Goal: Information Seeking & Learning: Compare options

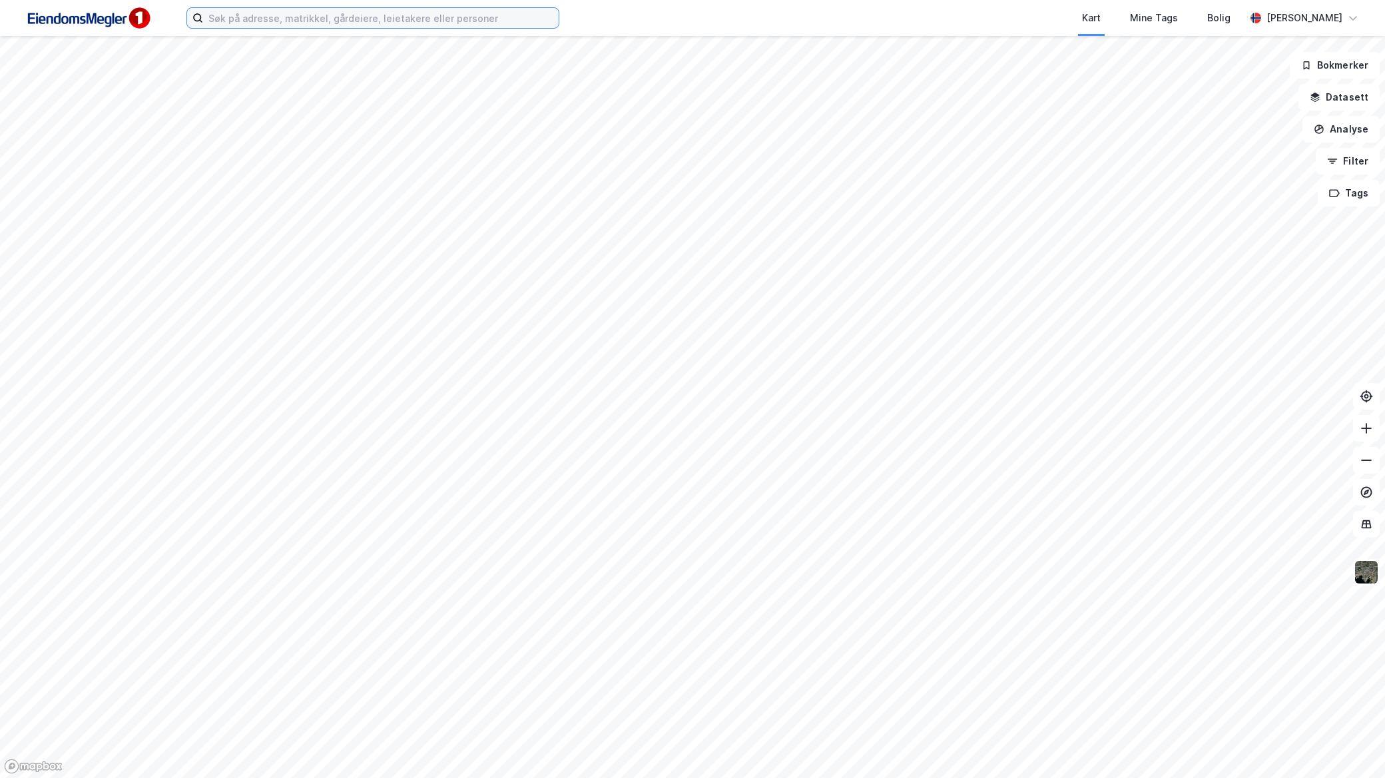
click at [509, 24] on input at bounding box center [381, 18] width 356 height 20
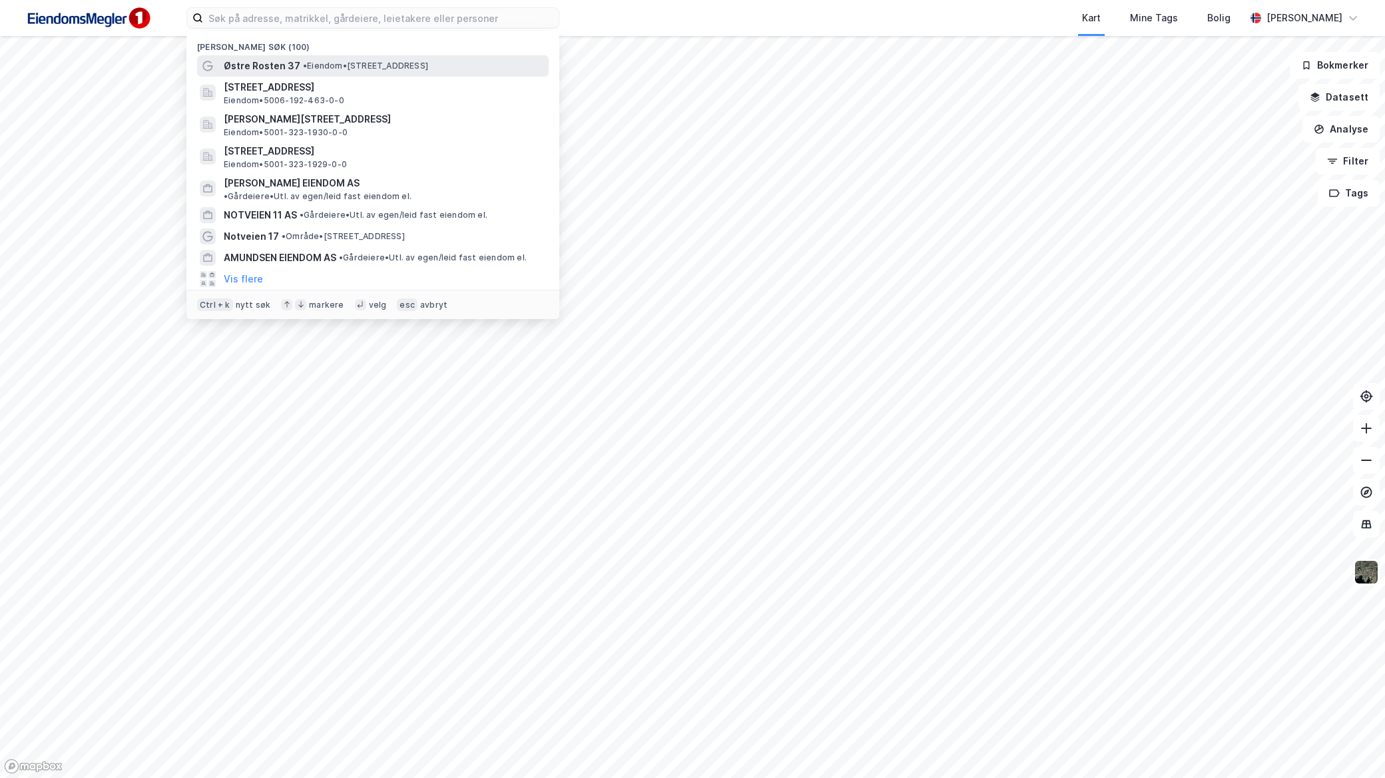
click at [308, 65] on span "• Eiendom • [STREET_ADDRESS]" at bounding box center [365, 66] width 125 height 11
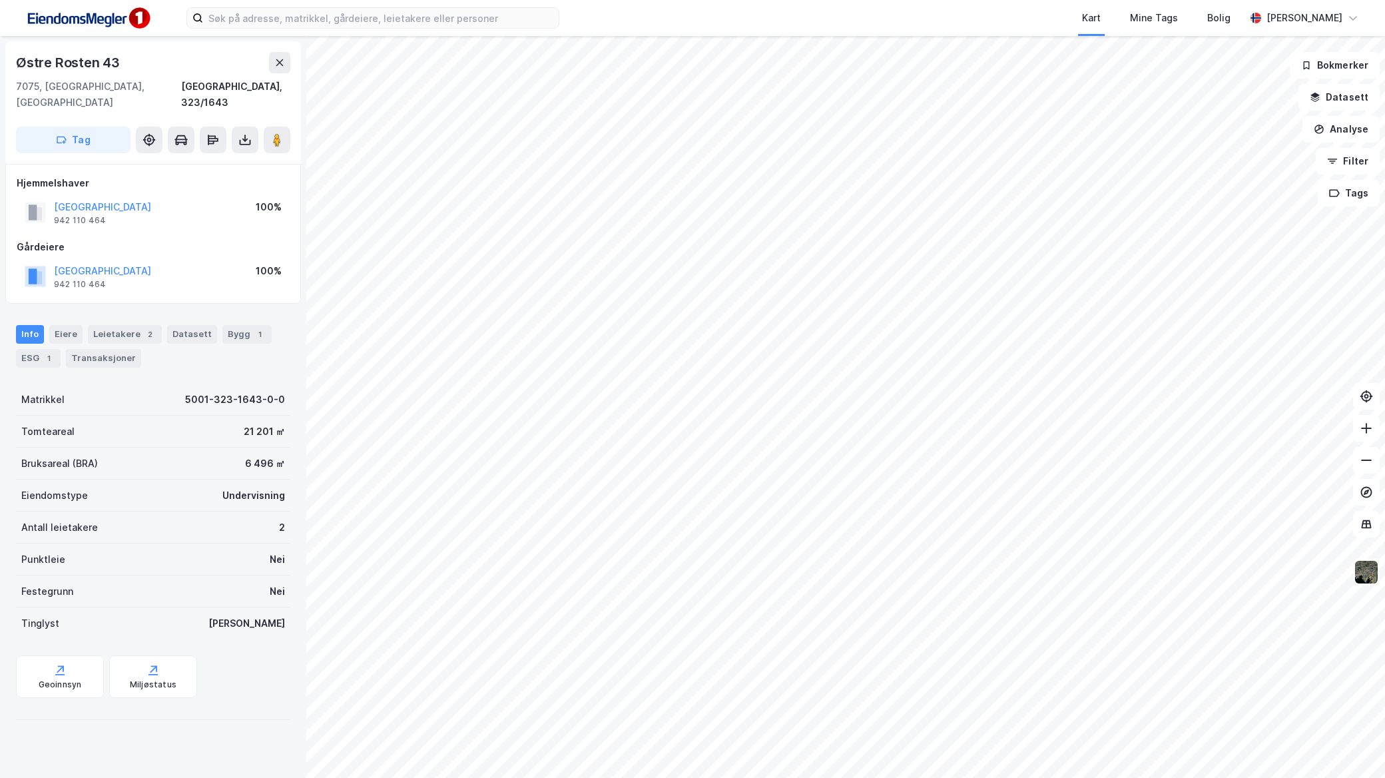
click at [671, 777] on html "Kart Mine Tags Bolig [PERSON_NAME] [GEOGRAPHIC_DATA] 43 7075, [GEOGRAPHIC_DATA]…" at bounding box center [692, 389] width 1385 height 778
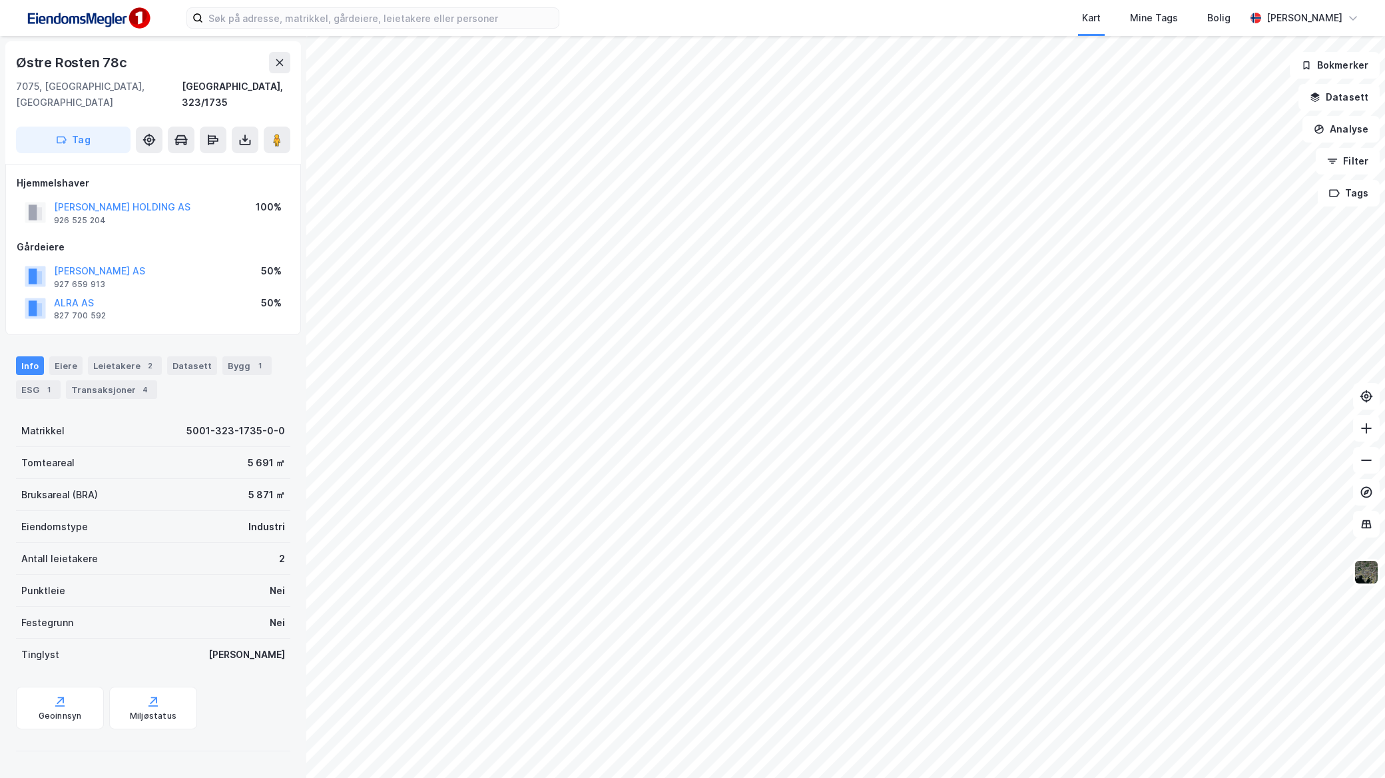
click at [156, 356] on div "Info Eiere Leietakere 2 Datasett Bygg 1 ESG 1 Transaksjoner 4" at bounding box center [153, 377] width 274 height 43
click at [143, 359] on div "2" at bounding box center [149, 365] width 13 height 13
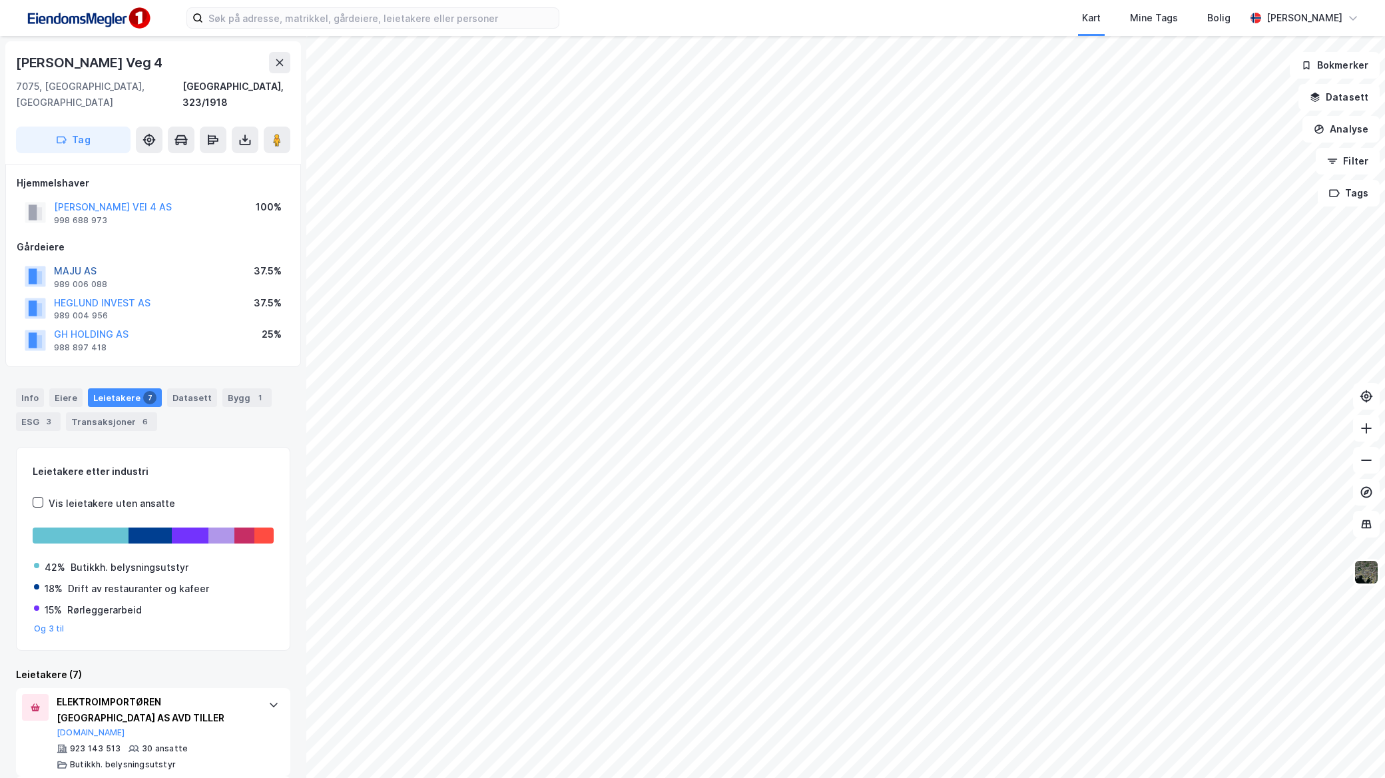
click at [0, 0] on button "MAJU AS" at bounding box center [0, 0] width 0 height 0
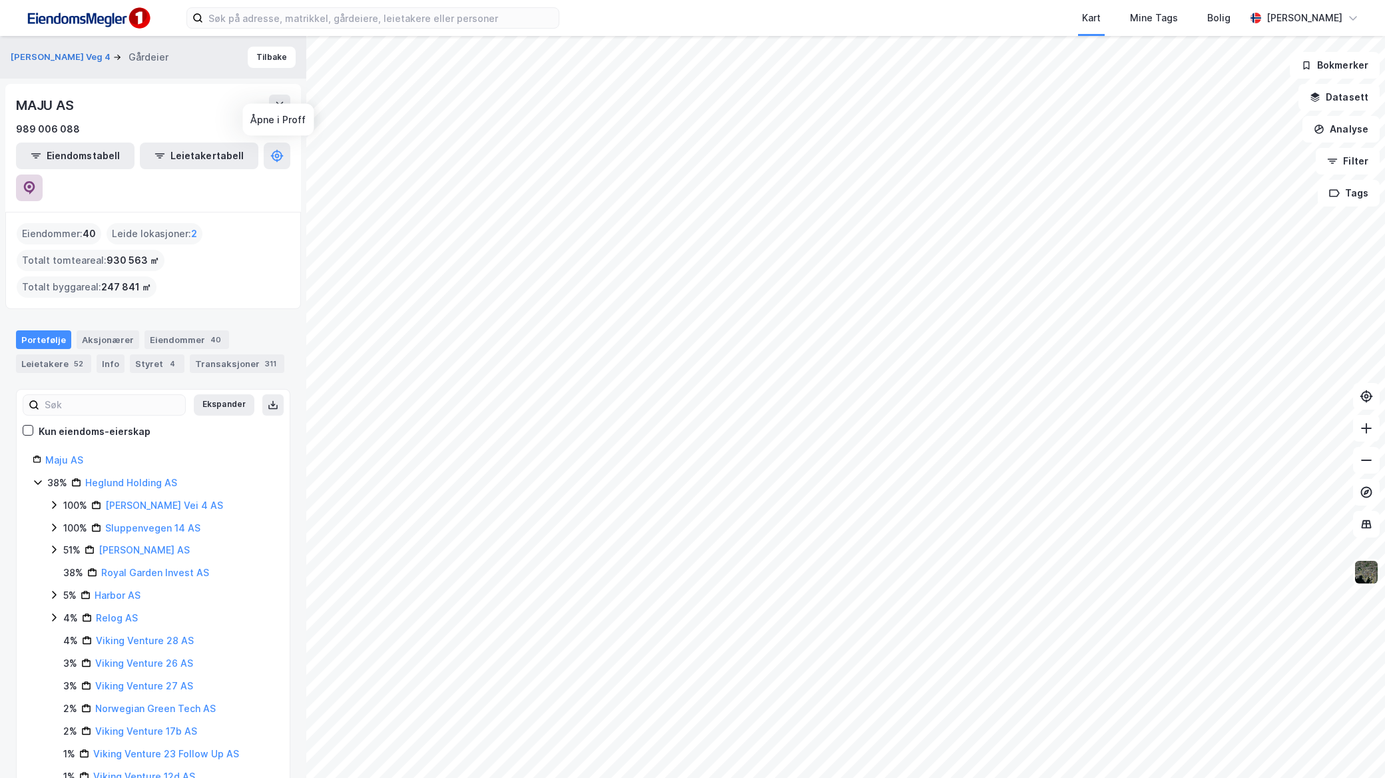
click at [36, 181] on icon at bounding box center [29, 187] width 13 height 13
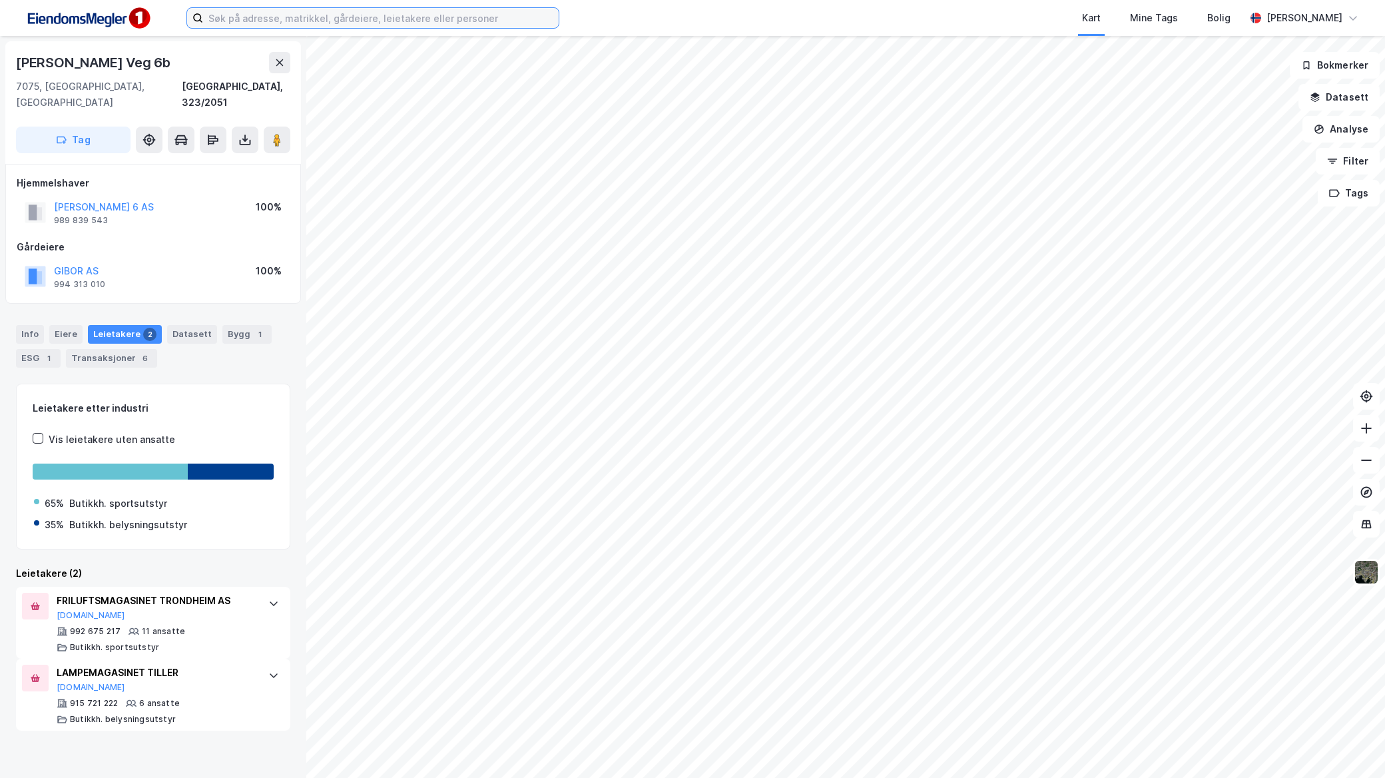
click at [382, 25] on input at bounding box center [381, 18] width 356 height 20
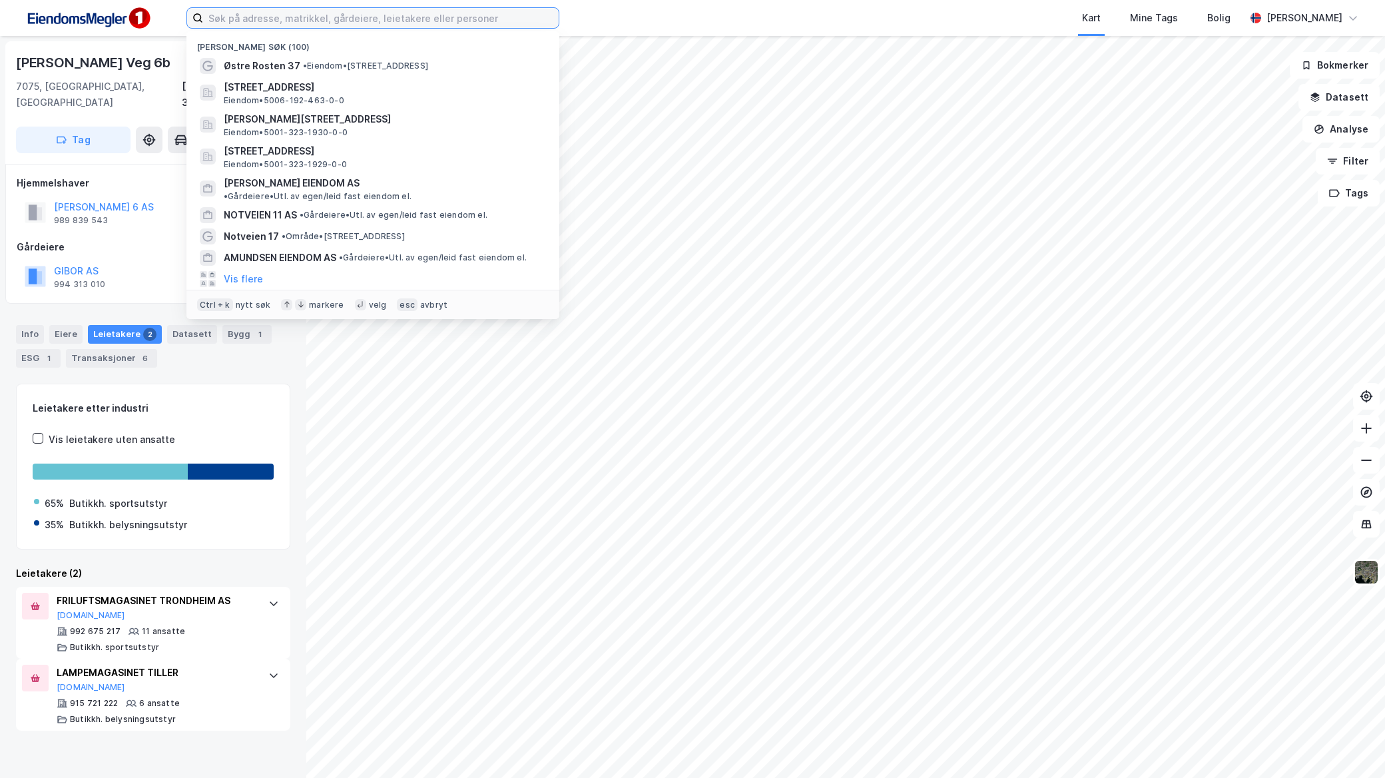
paste input "Flatåsen Butikkeiendom AS"
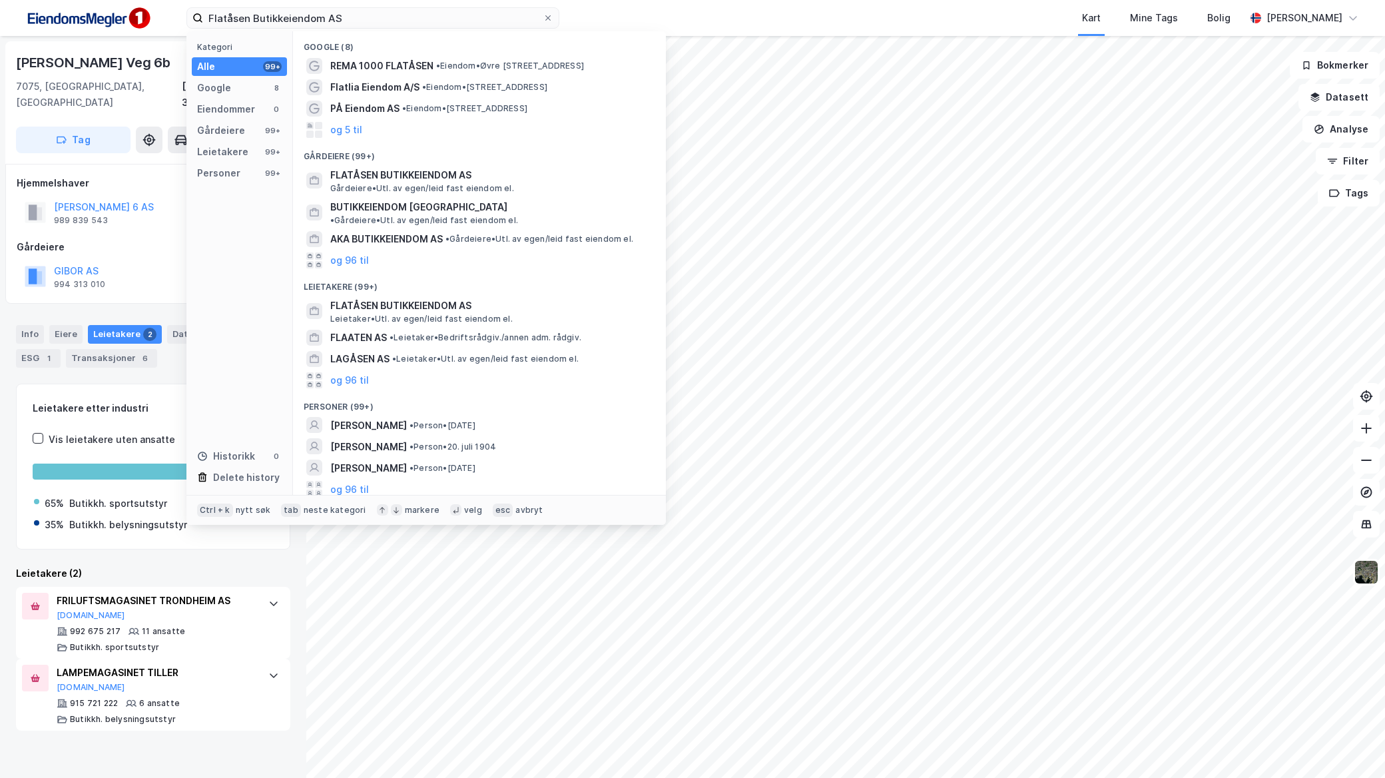
click at [416, 163] on div "Gårdeiere (99+)" at bounding box center [479, 153] width 373 height 24
click at [416, 167] on span "FLATÅSEN BUTIKKEIENDOM AS" at bounding box center [490, 175] width 320 height 16
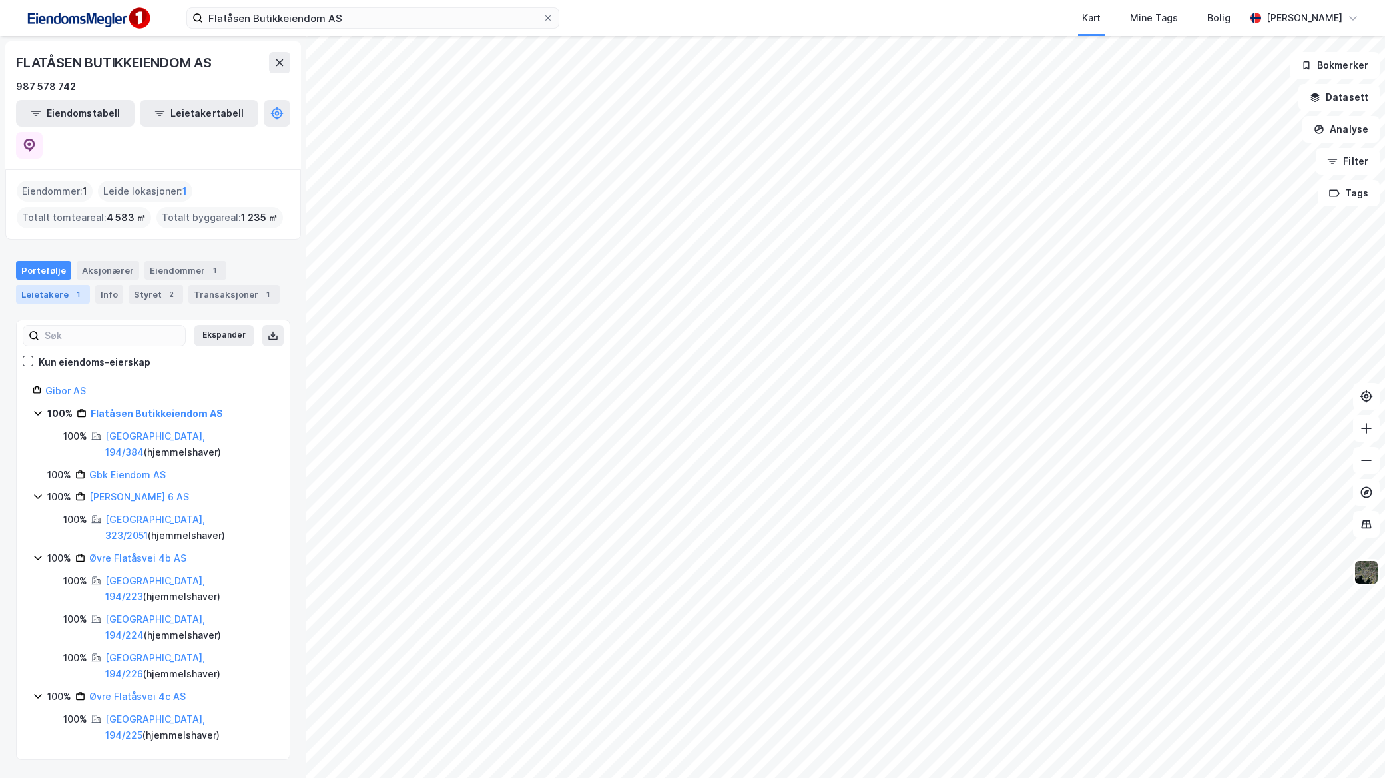
click at [75, 285] on div "Leietakere 1" at bounding box center [53, 294] width 74 height 19
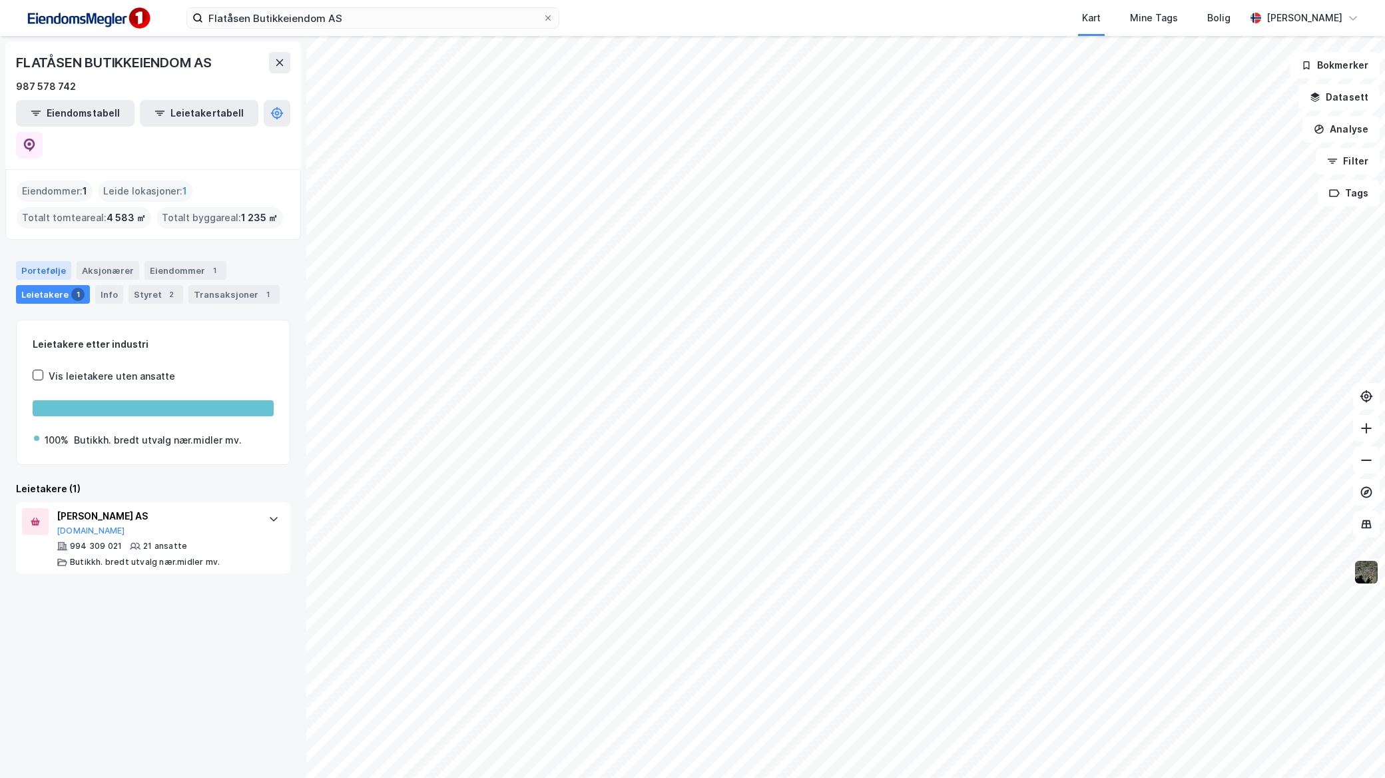
click at [50, 261] on div "Portefølje" at bounding box center [43, 270] width 55 height 19
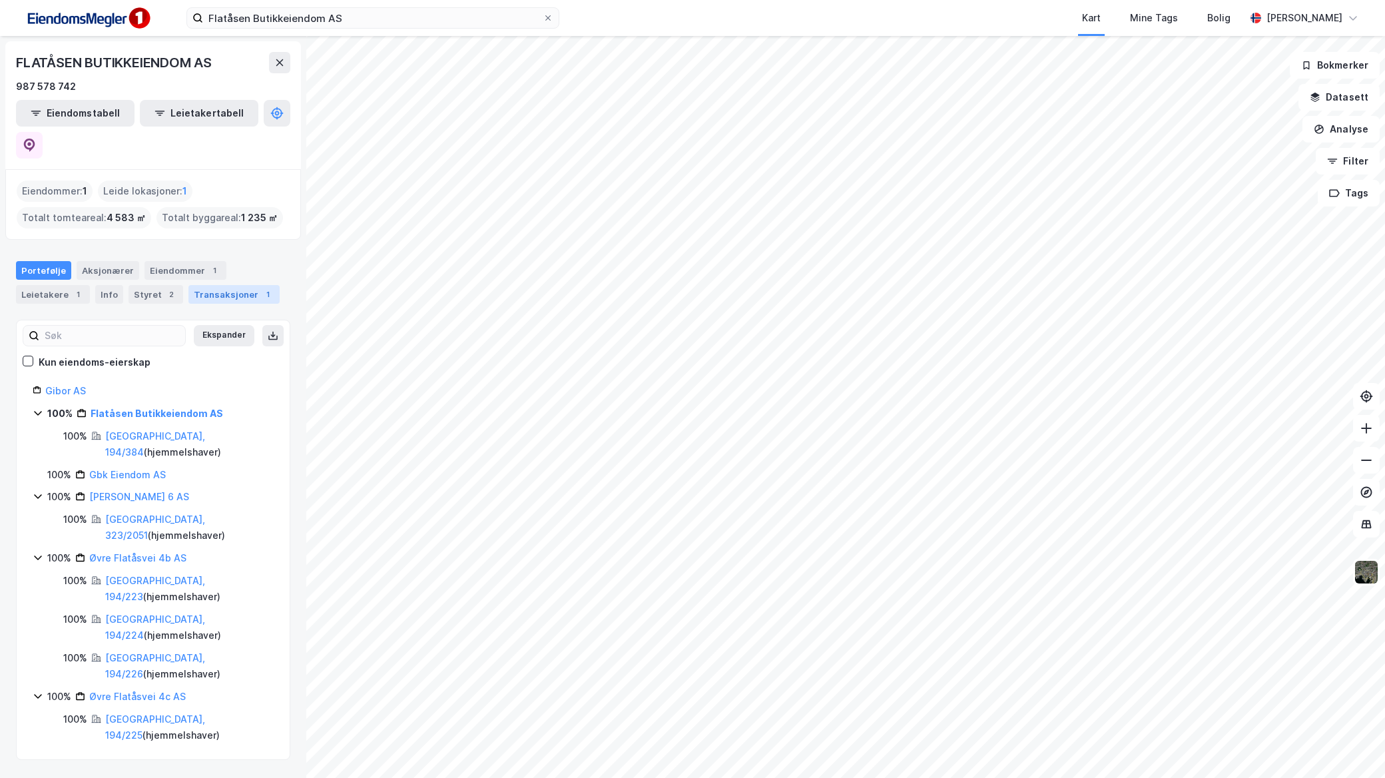
click at [243, 285] on div "Transaksjoner 1" at bounding box center [233, 294] width 91 height 19
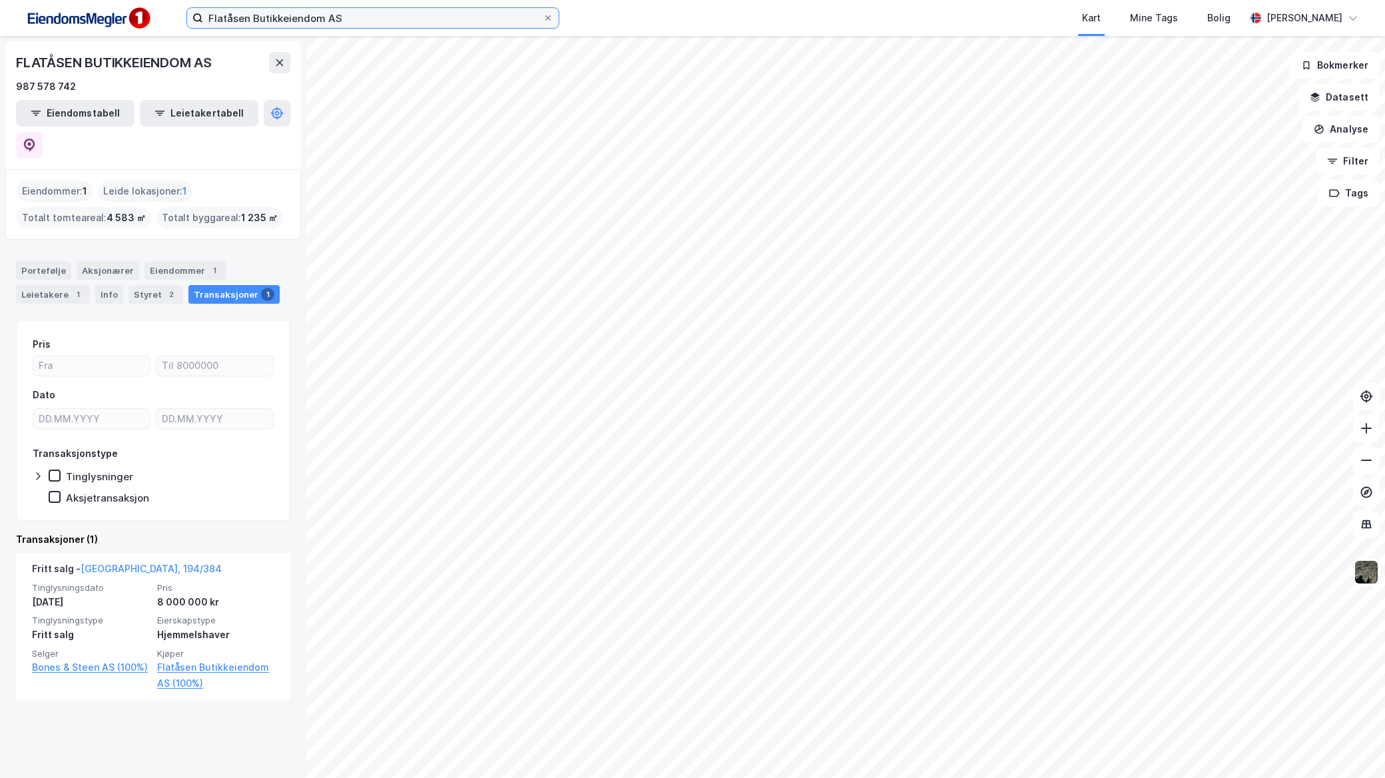
click at [458, 21] on input "Flatåsen Butikkeiendom AS" at bounding box center [373, 18] width 340 height 20
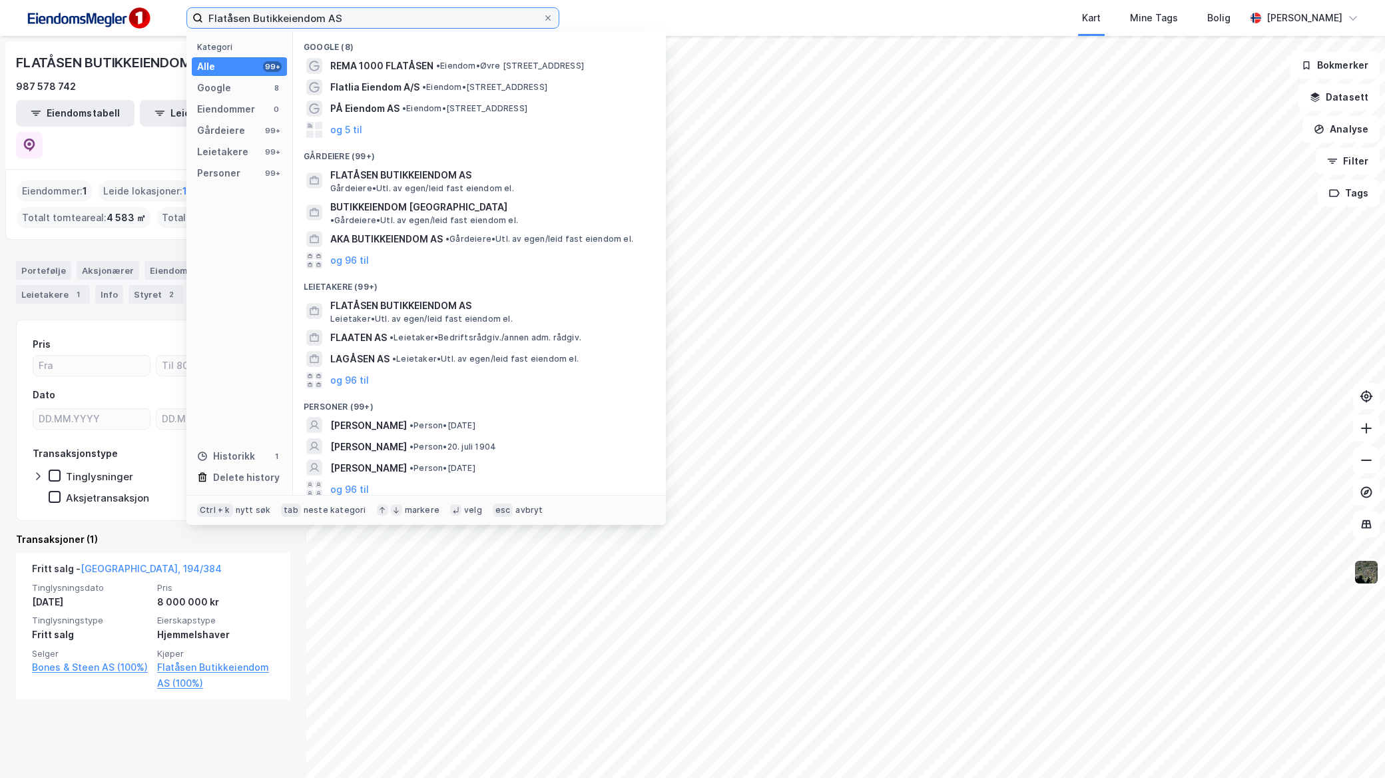
click at [458, 21] on input "Flatåsen Butikkeiendom AS" at bounding box center [373, 18] width 340 height 20
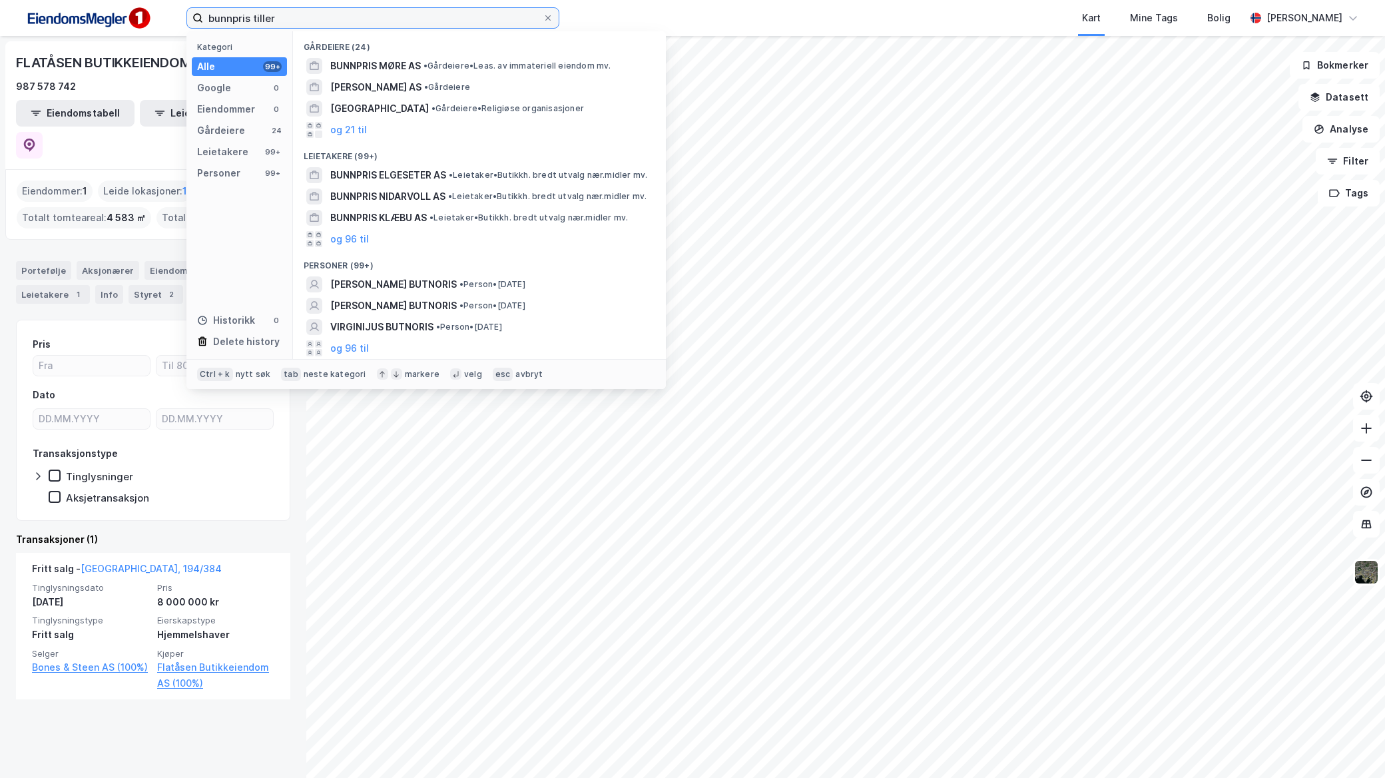
type input "bunnpris tiller"
click at [918, 5] on div "Kart Mine Tags Bolig" at bounding box center [934, 18] width 622 height 36
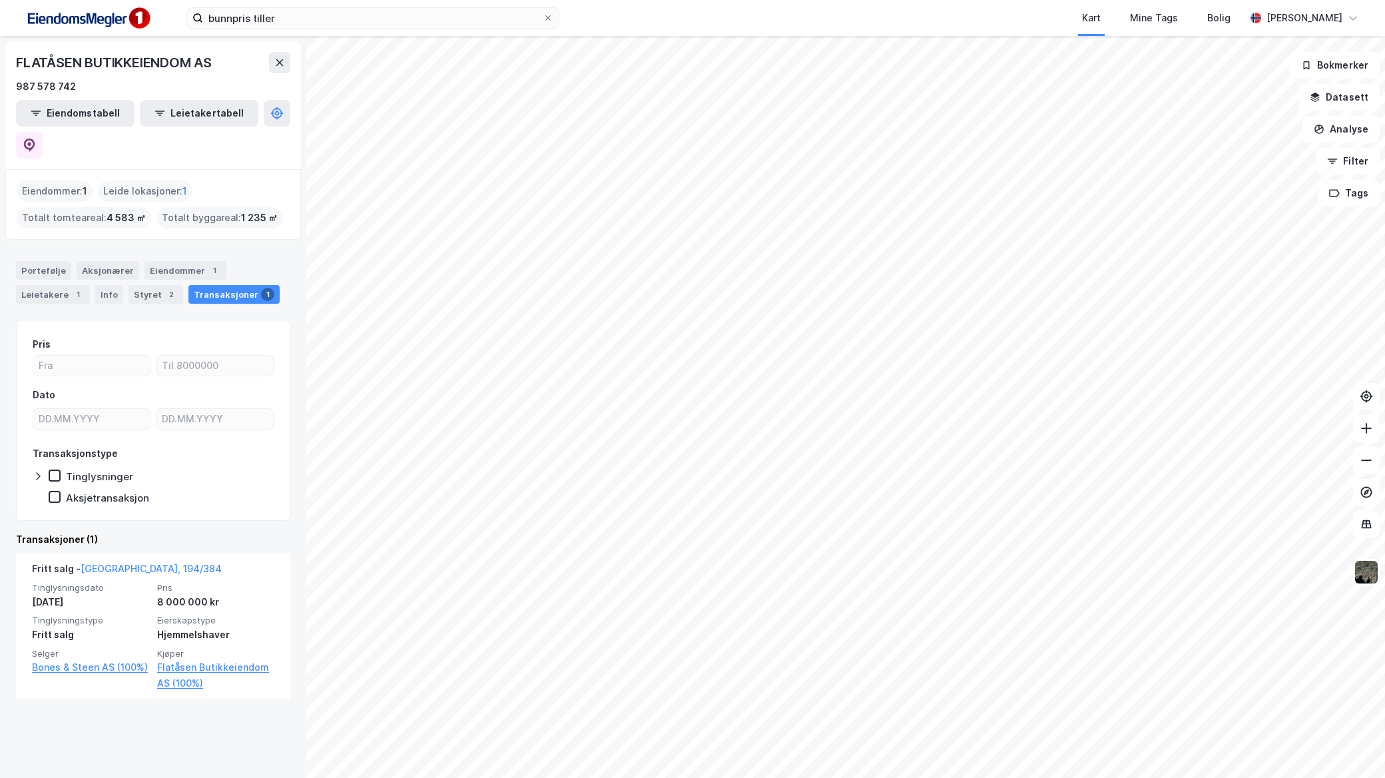
click at [27, 320] on div "Pris Dato Transaksjonstype Tinglysninger Aksjetransaksjon" at bounding box center [153, 420] width 274 height 201
click at [63, 285] on div "Leietakere 1" at bounding box center [53, 294] width 74 height 19
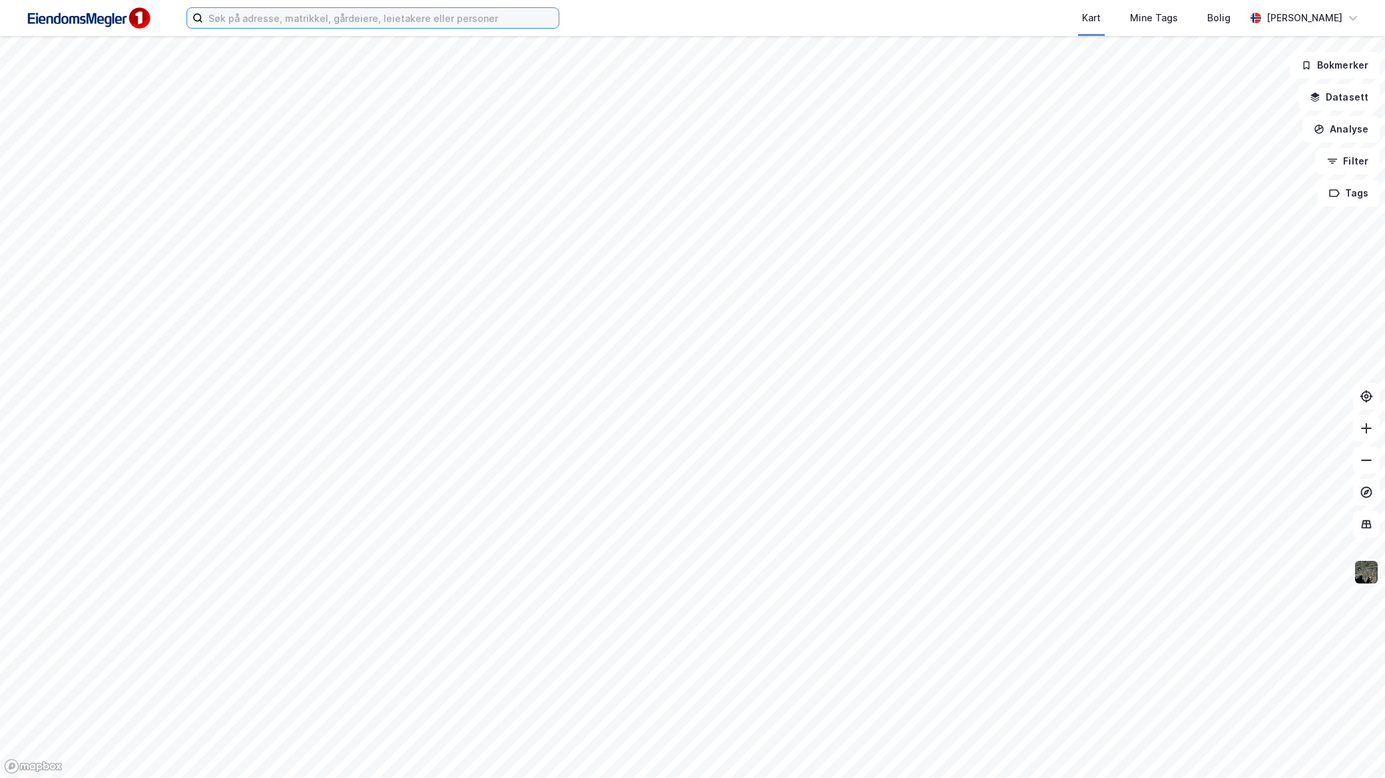
click at [395, 24] on input at bounding box center [381, 18] width 356 height 20
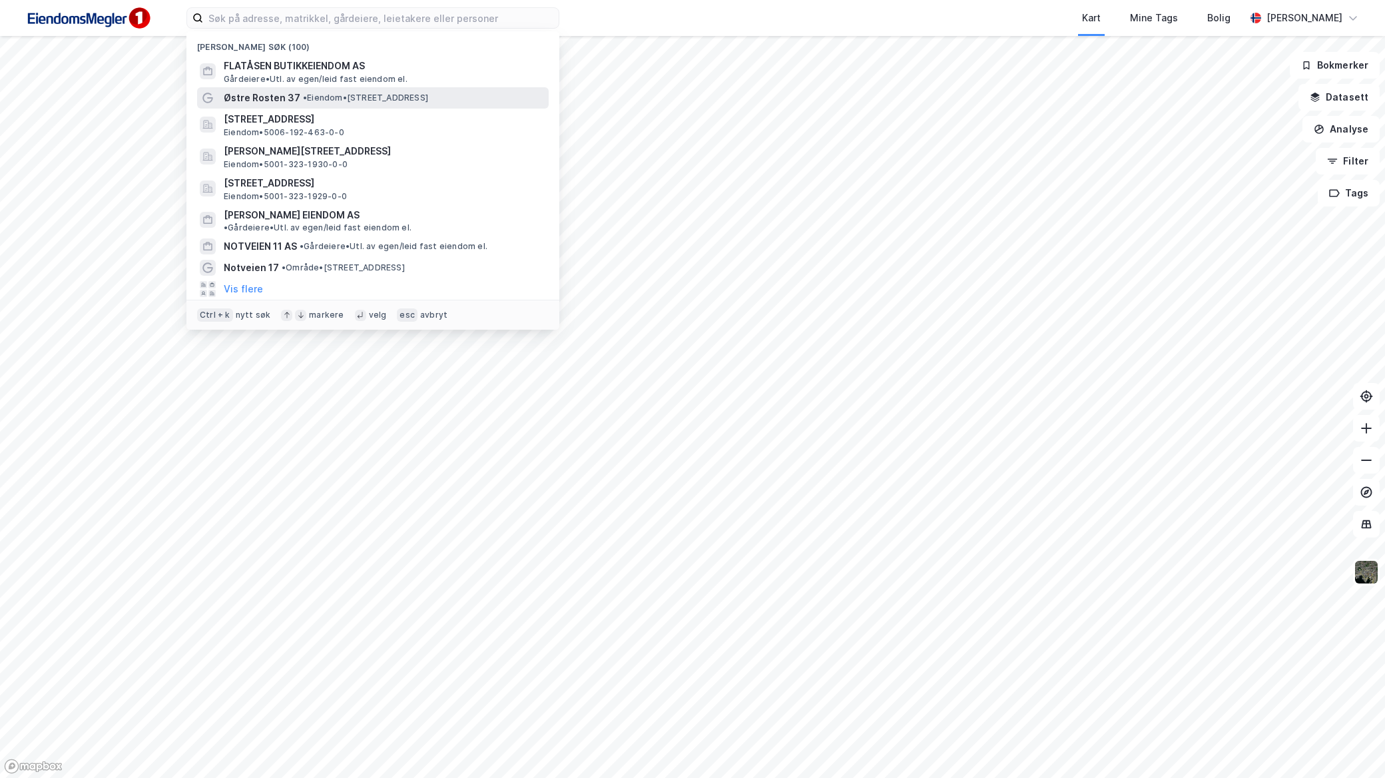
click at [389, 95] on span "• Eiendom • [STREET_ADDRESS]" at bounding box center [365, 98] width 125 height 11
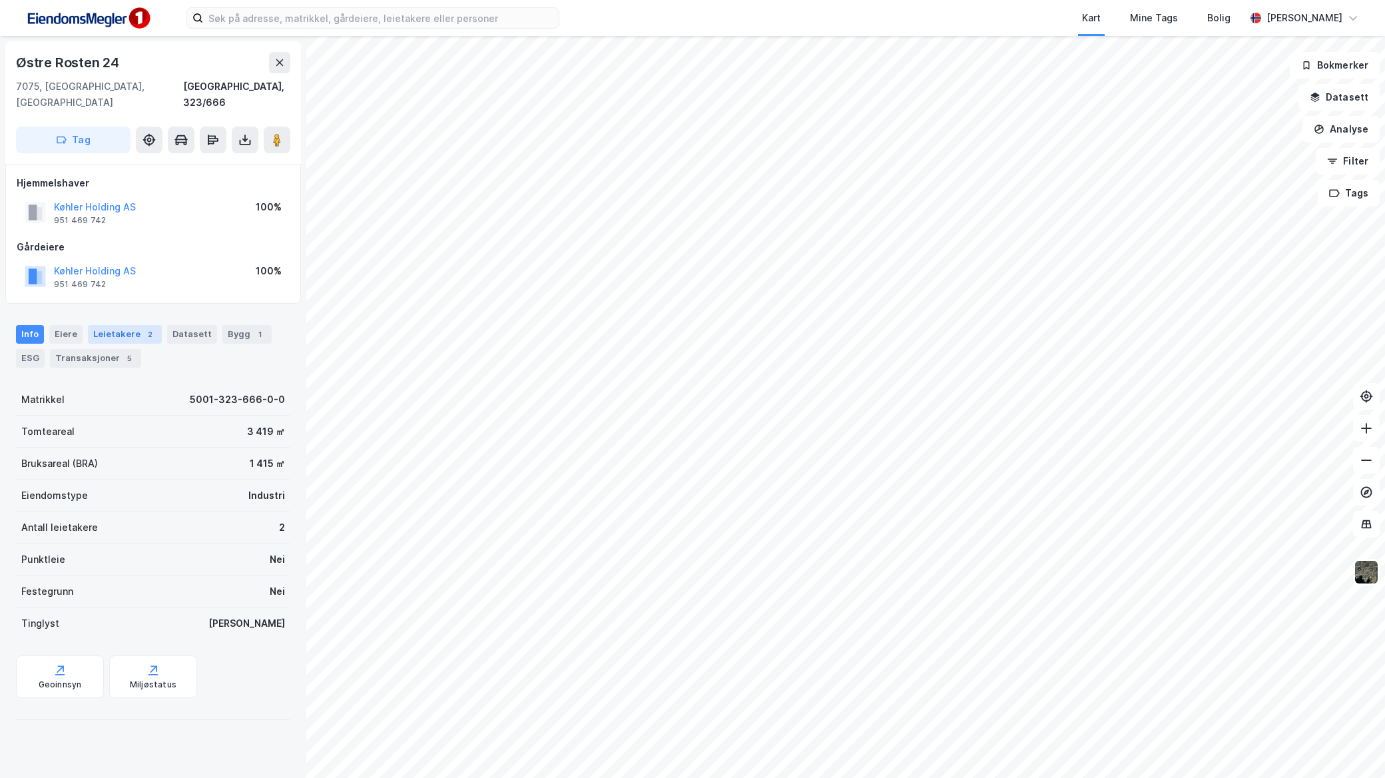
click at [112, 325] on div "Leietakere 2" at bounding box center [125, 334] width 74 height 19
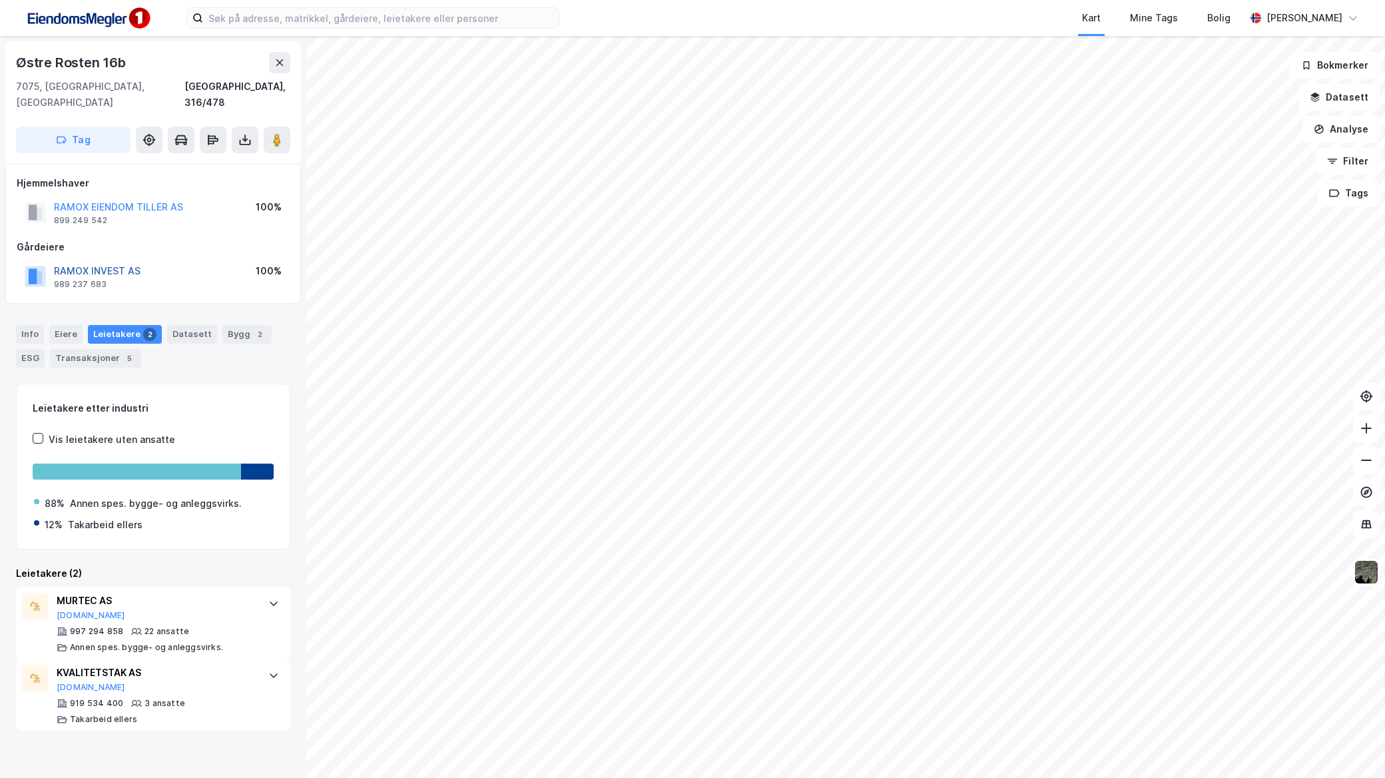
click at [0, 0] on button "RAMOX INVEST AS" at bounding box center [0, 0] width 0 height 0
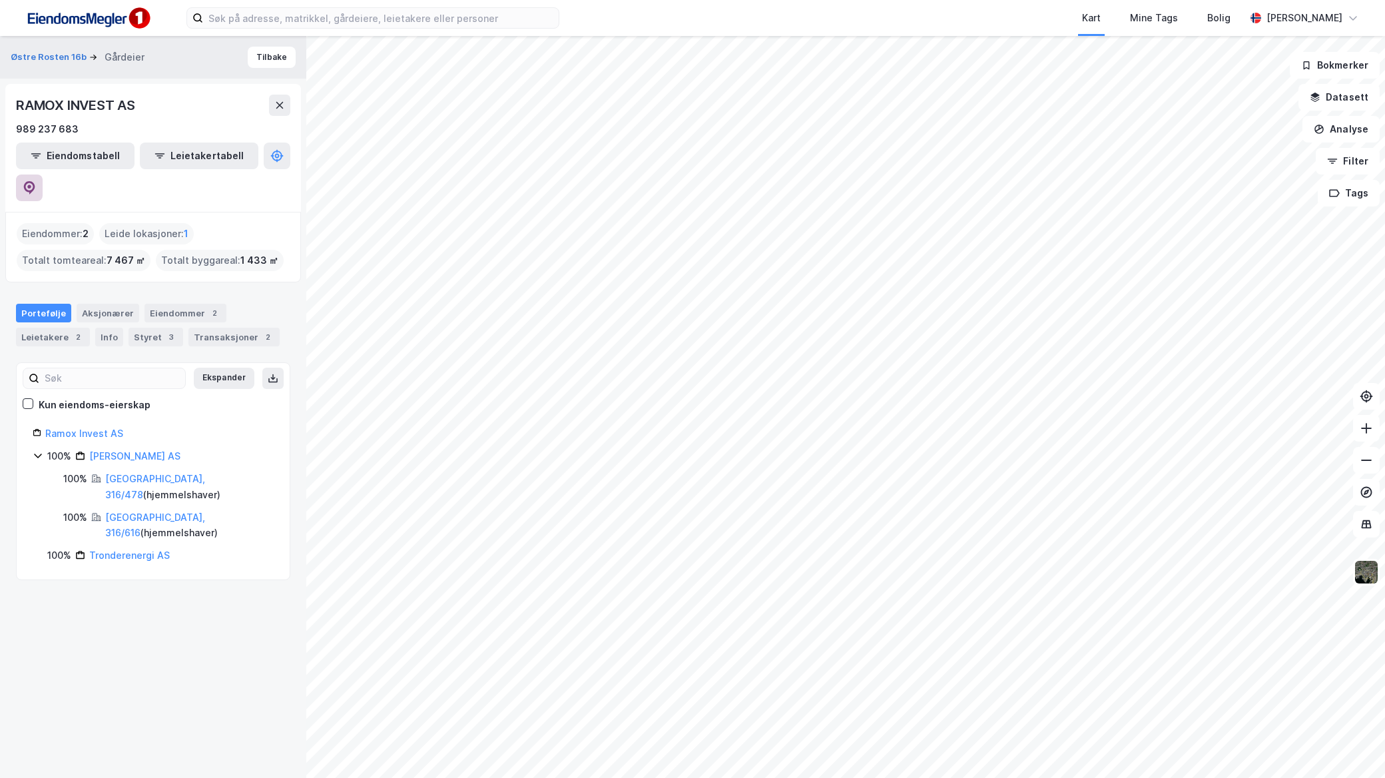
click at [36, 181] on icon at bounding box center [29, 187] width 13 height 13
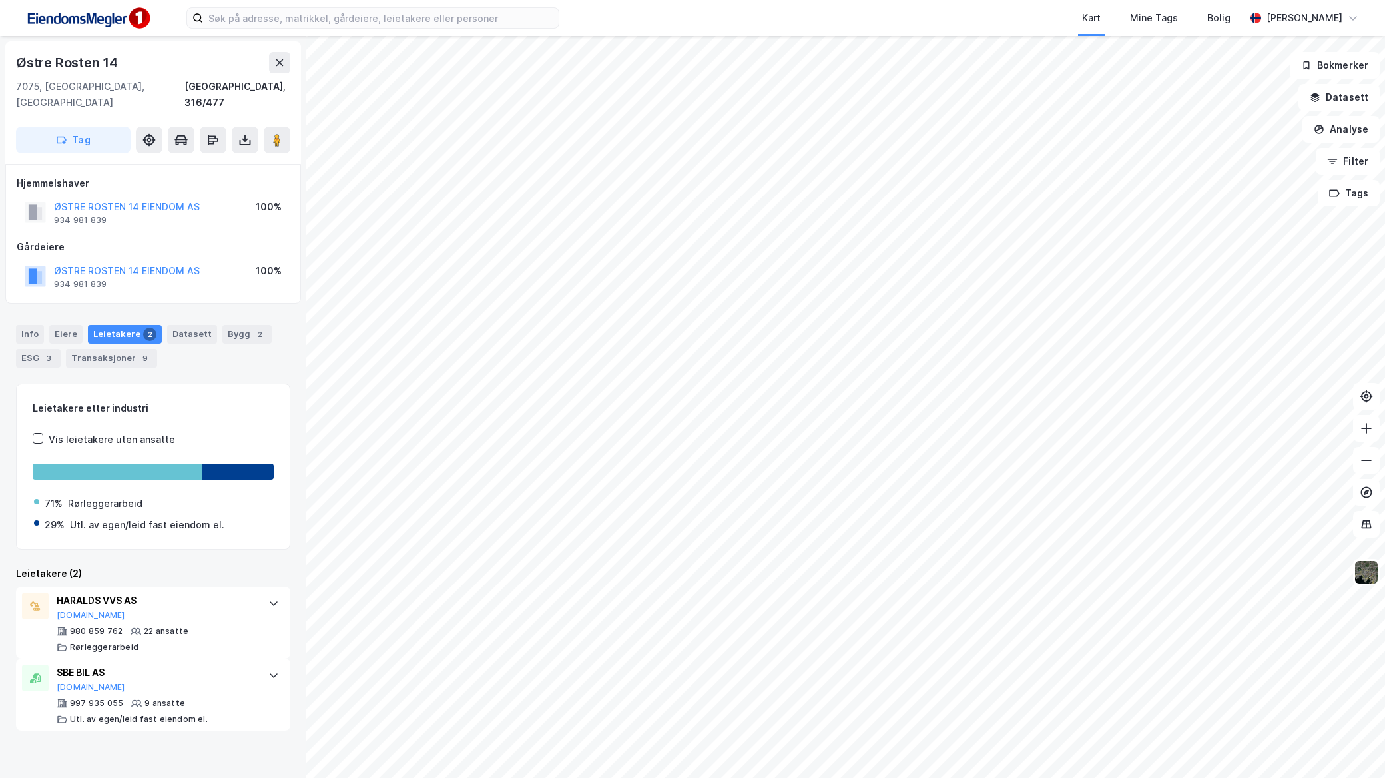
click at [174, 260] on div "ØSTRE ROSTEN 14 EIENDOM AS 934 981 839 100%" at bounding box center [153, 276] width 273 height 32
click at [0, 0] on button "ØSTRE ROSTEN 14 EIENDOM AS" at bounding box center [0, 0] width 0 height 0
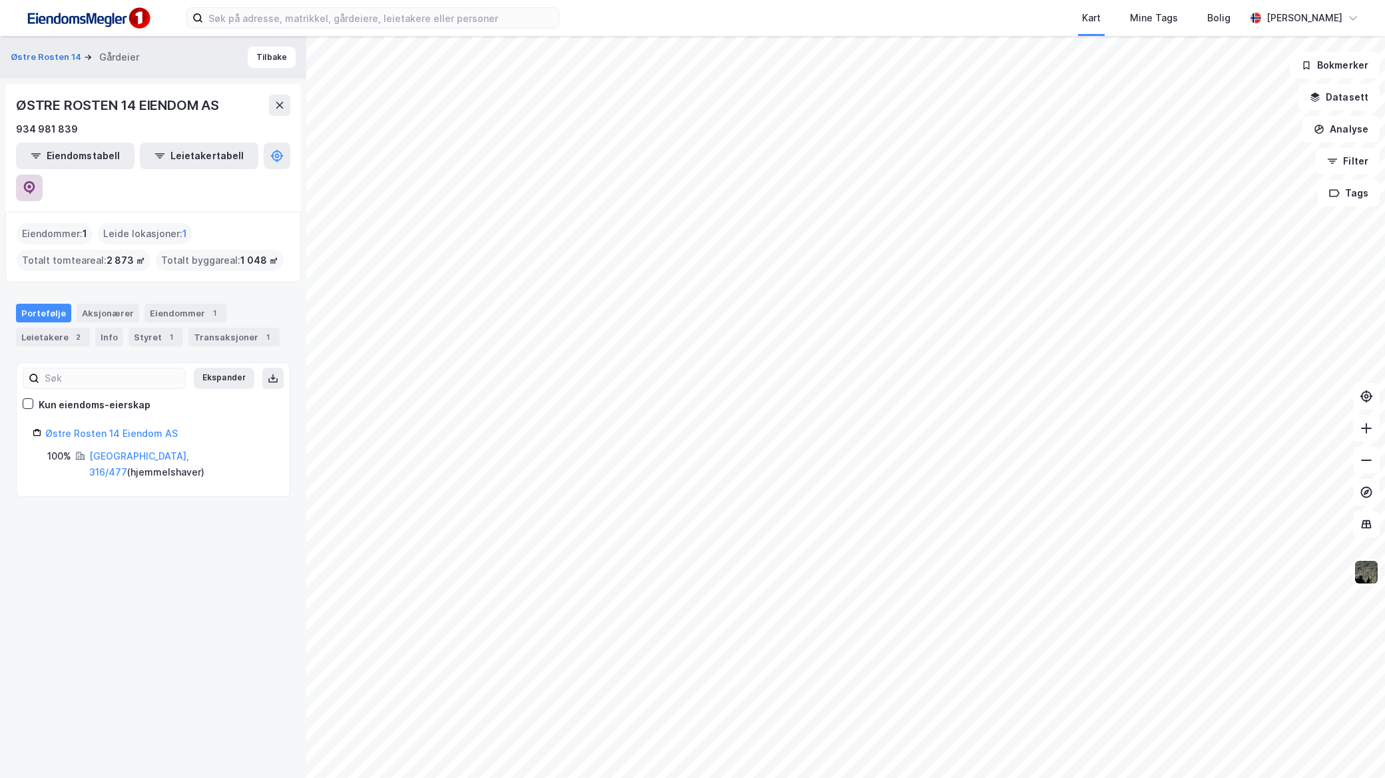
click at [36, 181] on icon at bounding box center [29, 187] width 13 height 13
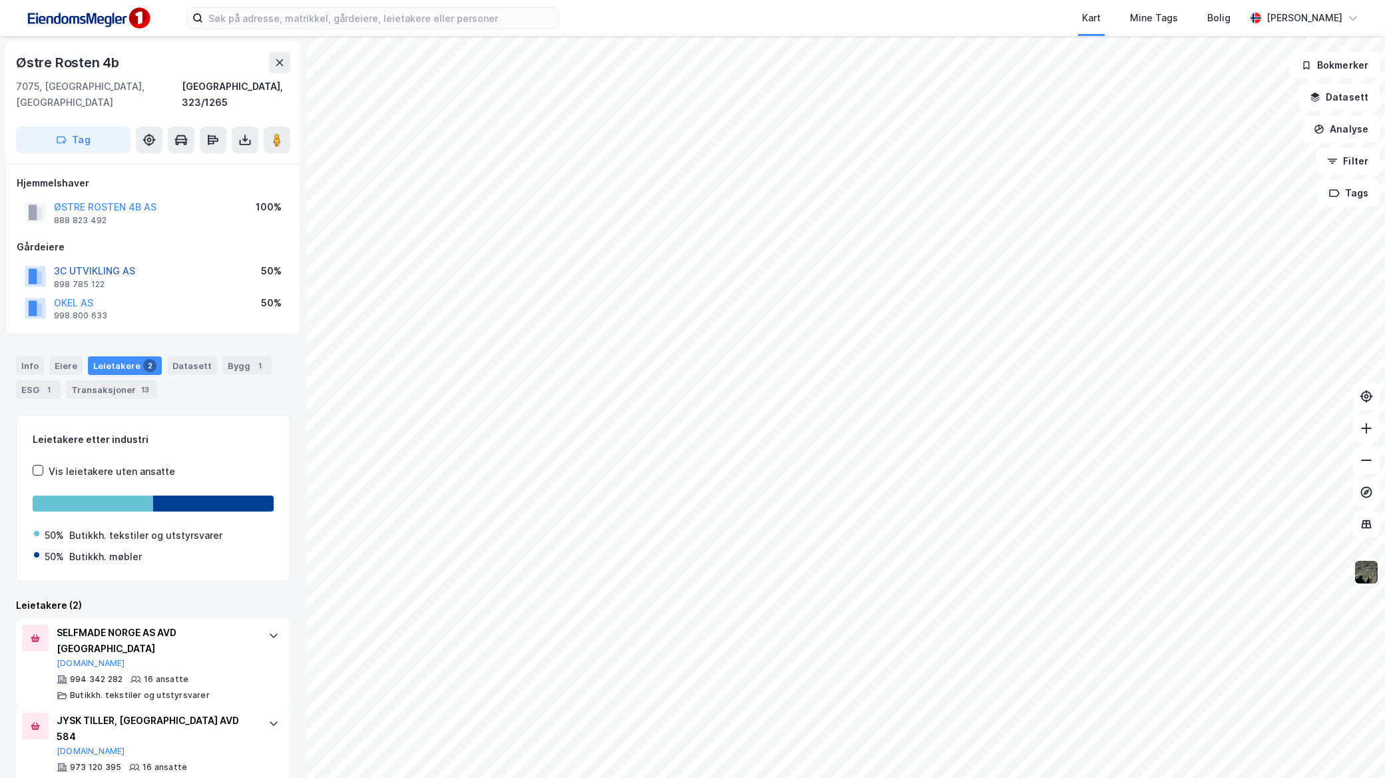
drag, startPoint x: 69, startPoint y: 256, endPoint x: 58, endPoint y: 254, distance: 11.6
click at [0, 0] on button "3C UTVIKLING AS" at bounding box center [0, 0] width 0 height 0
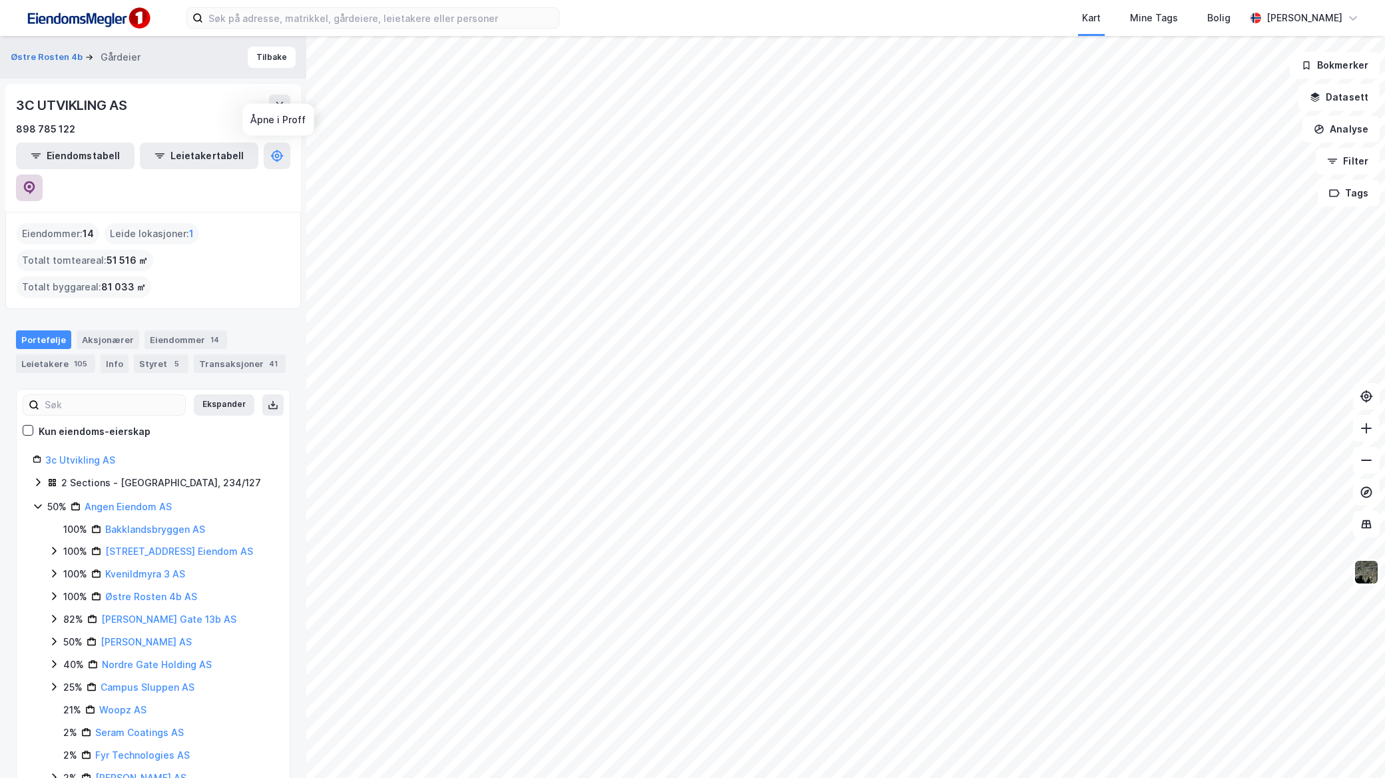
click at [43, 174] on button at bounding box center [29, 187] width 27 height 27
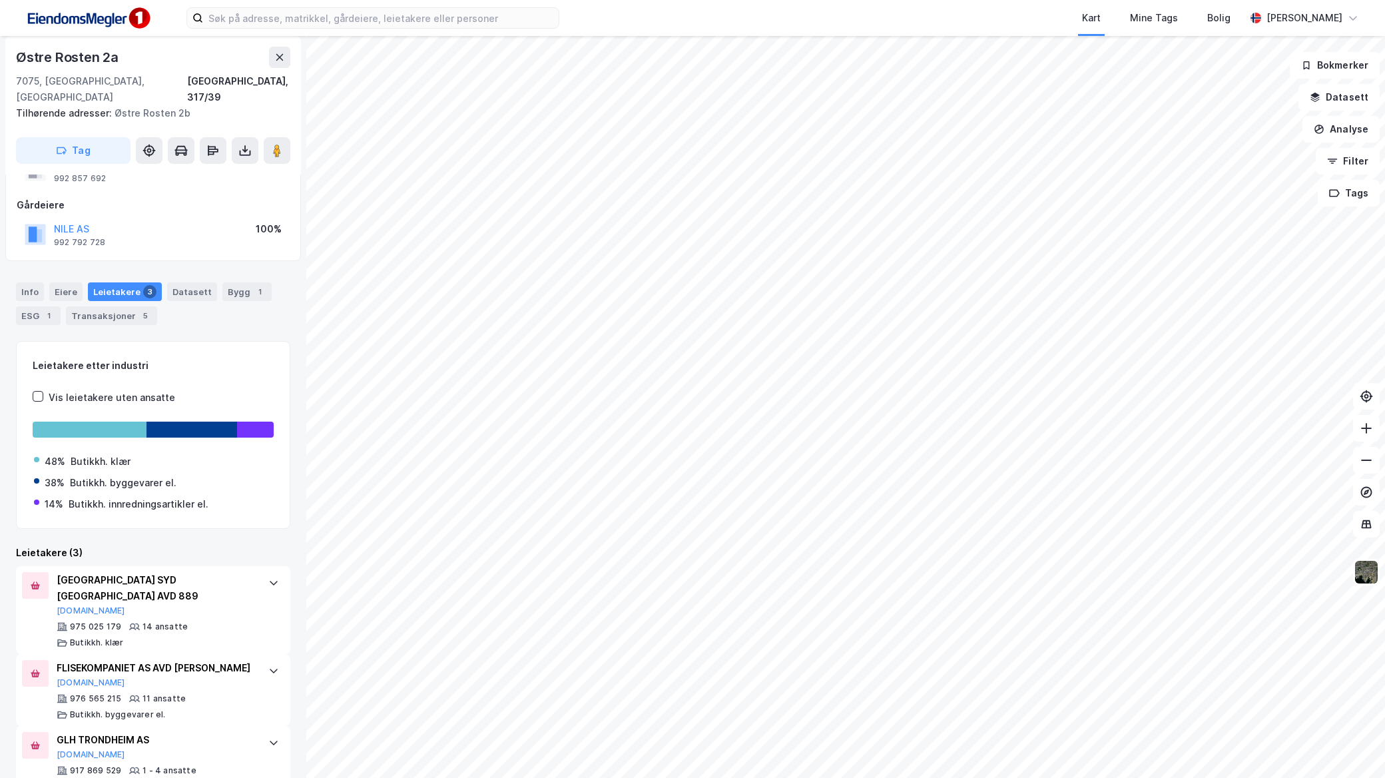
scroll to position [61, 0]
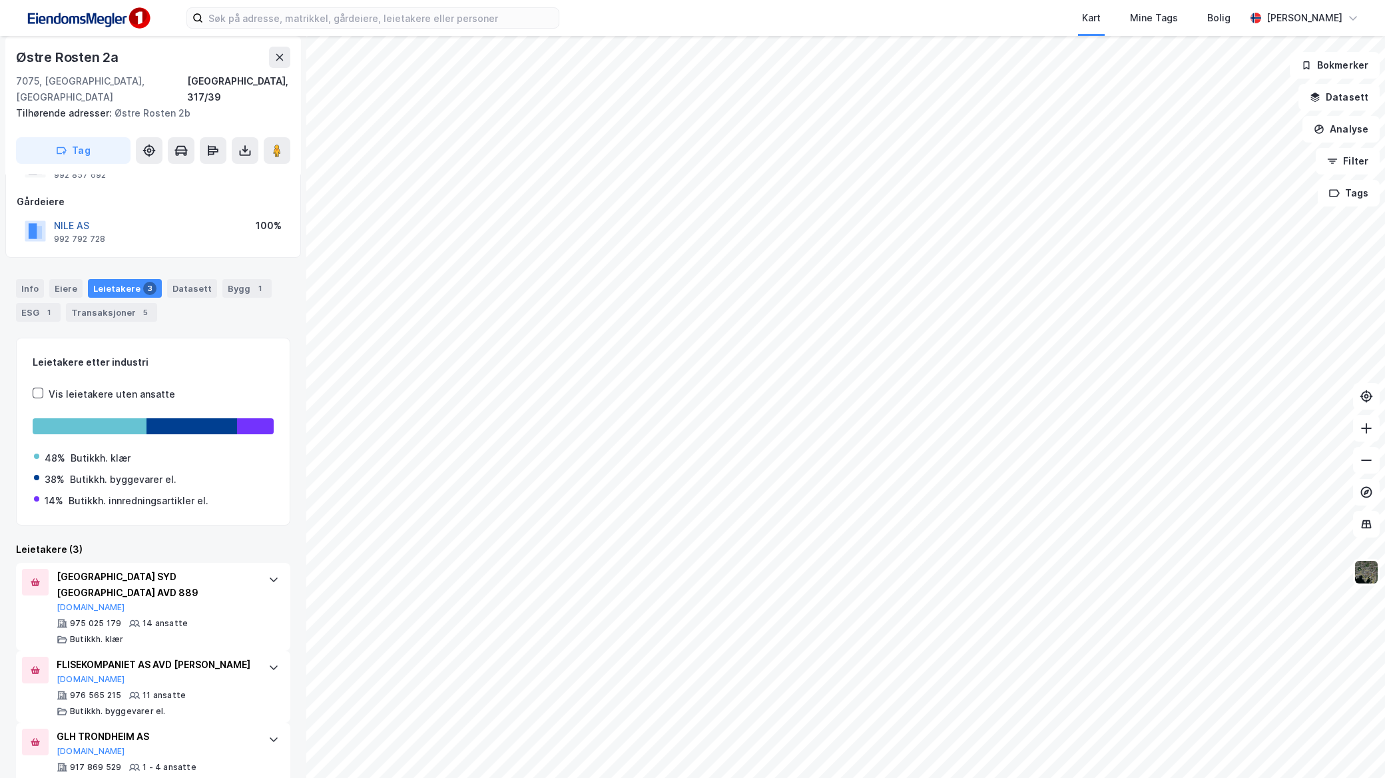
click at [0, 0] on button "NILE AS" at bounding box center [0, 0] width 0 height 0
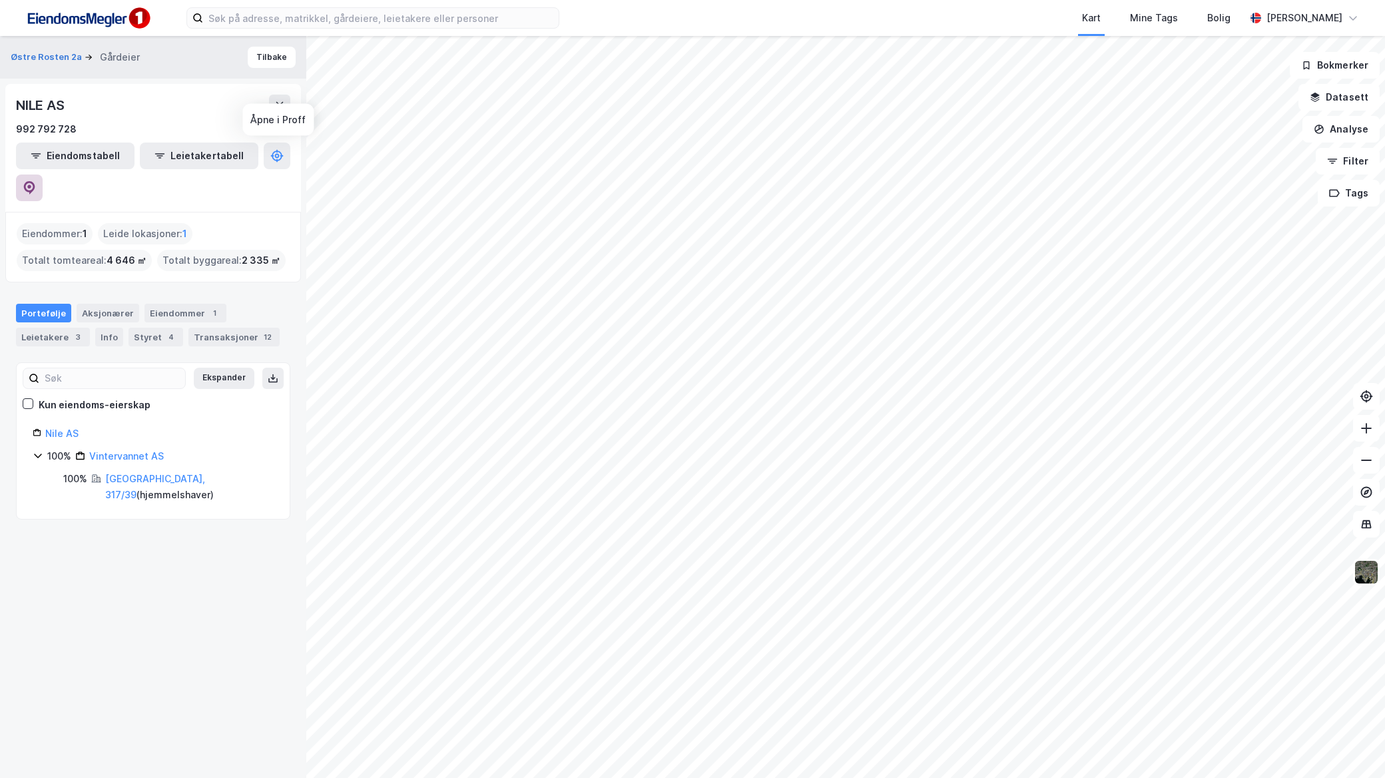
click at [36, 181] on icon at bounding box center [29, 187] width 13 height 13
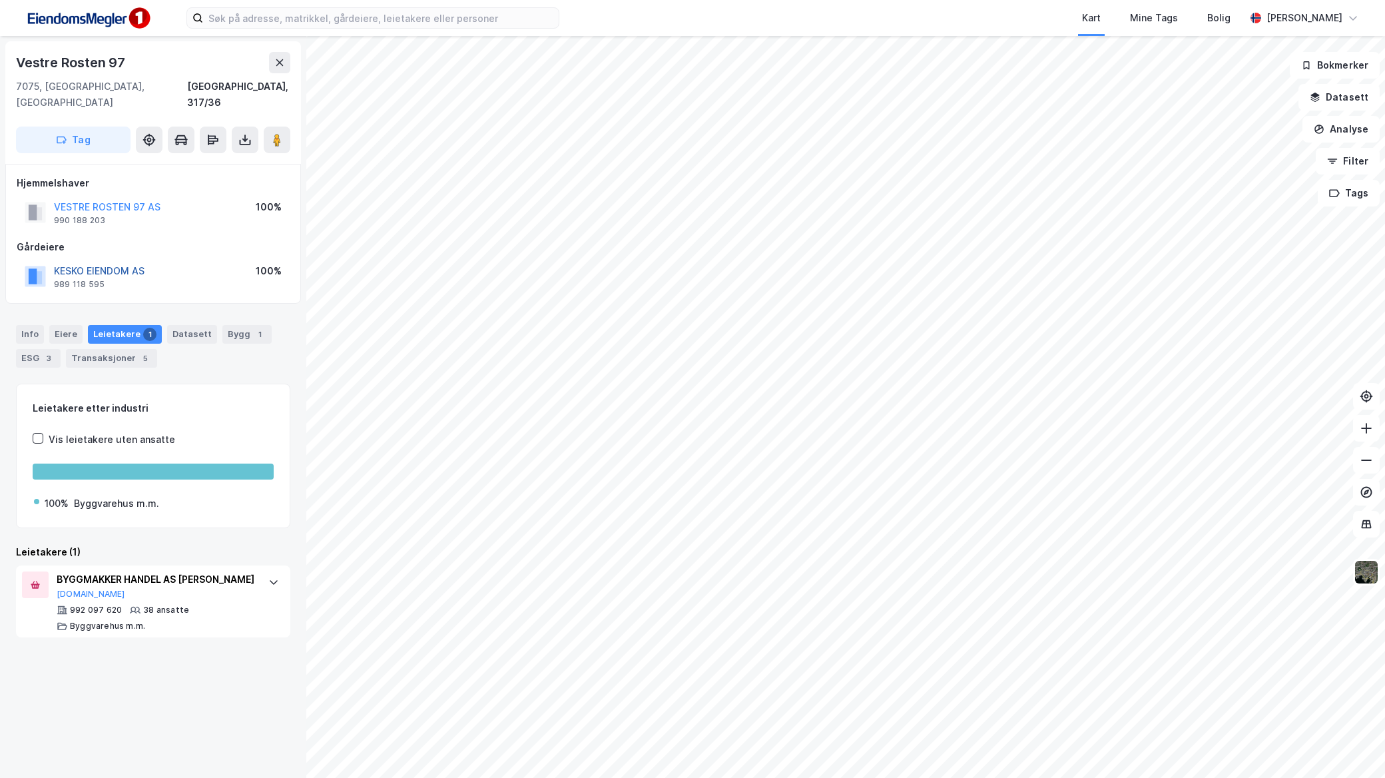
click at [0, 0] on button "KESKO EIENDOM AS" at bounding box center [0, 0] width 0 height 0
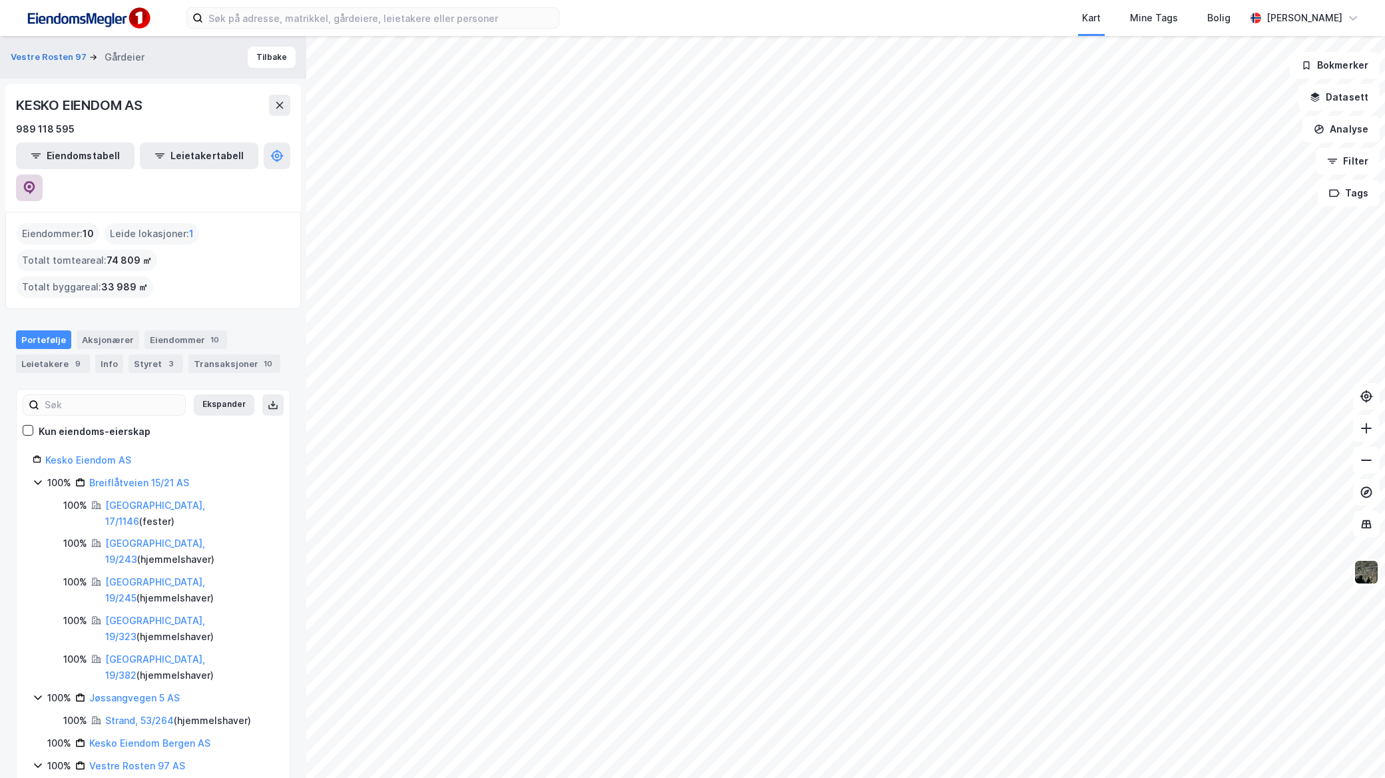
click at [43, 174] on button at bounding box center [29, 187] width 27 height 27
